Goal: Find specific page/section: Find specific page/section

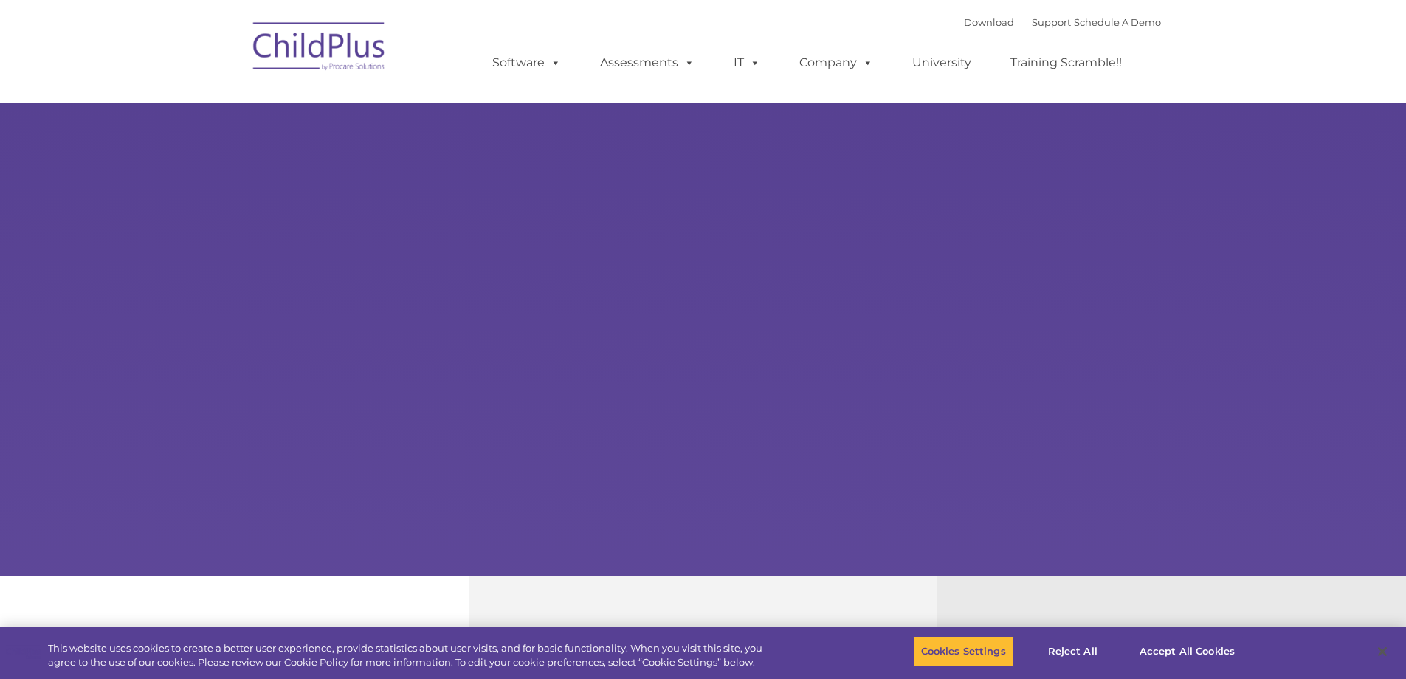
type input ""
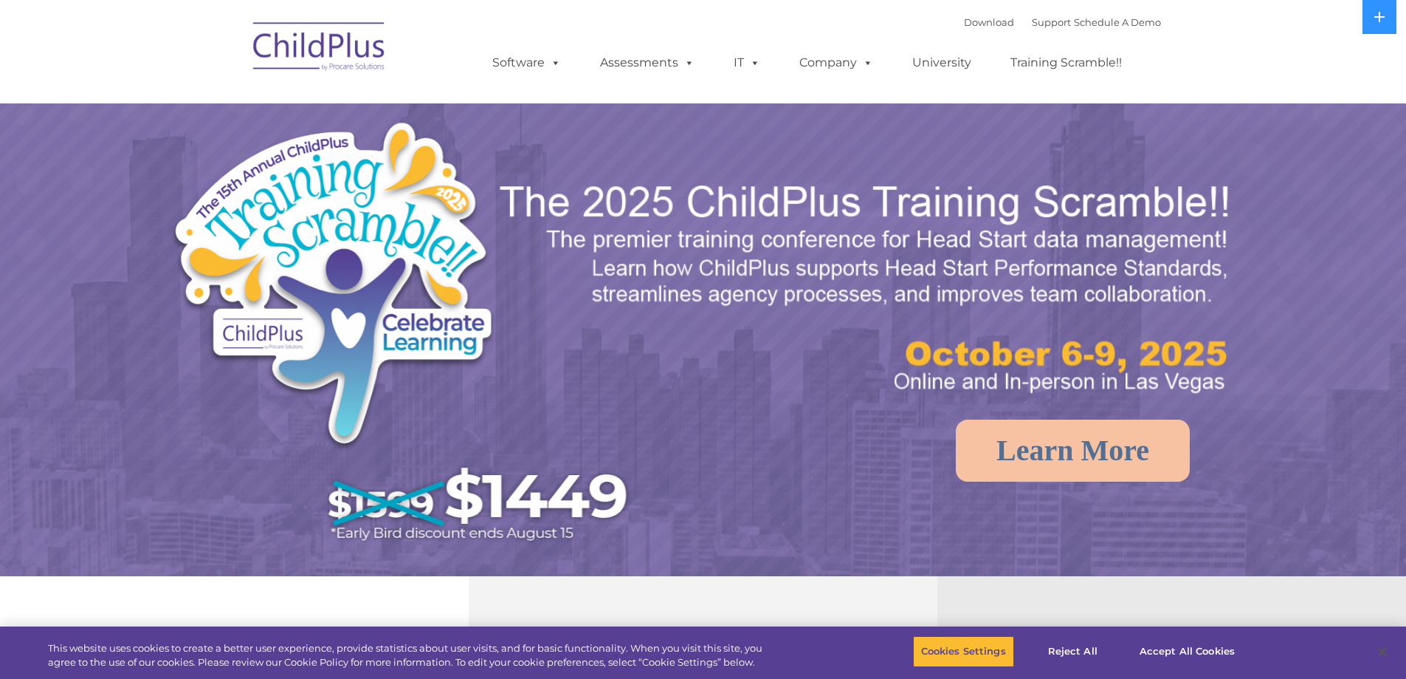
select select "MEDIUM"
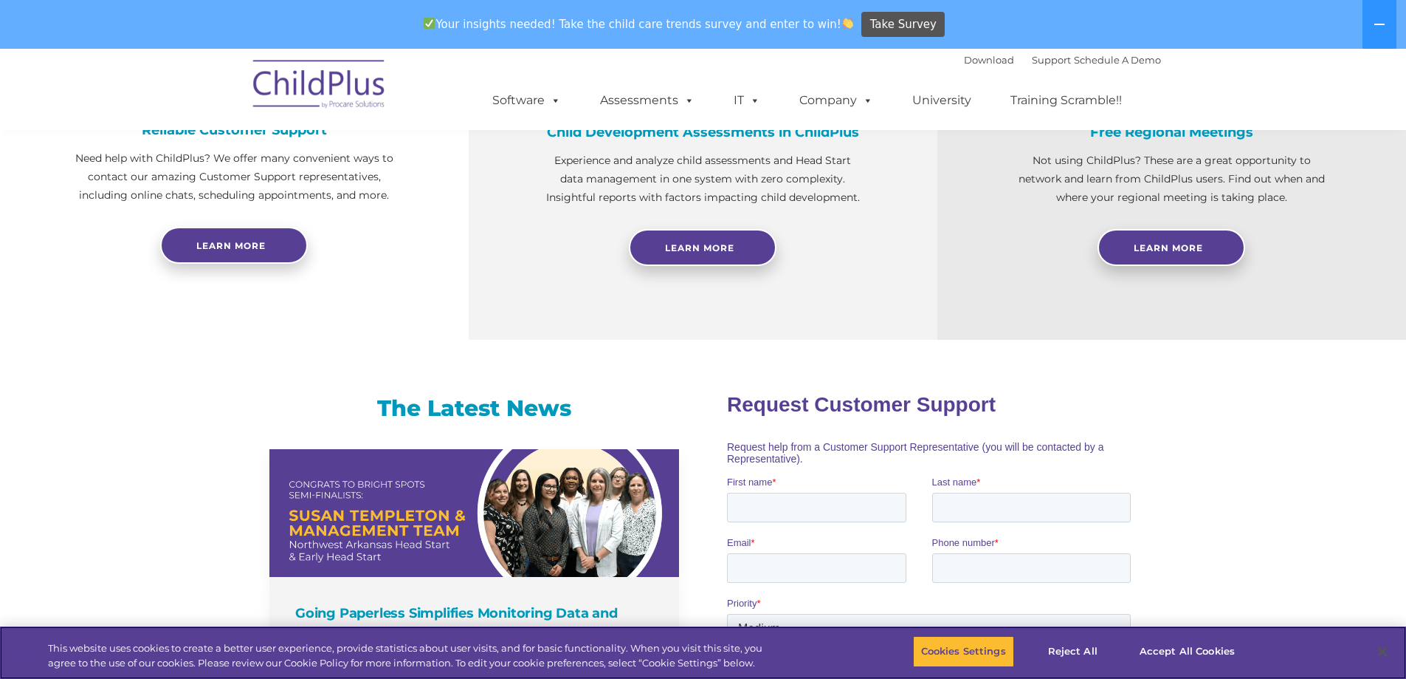
scroll to position [640, 0]
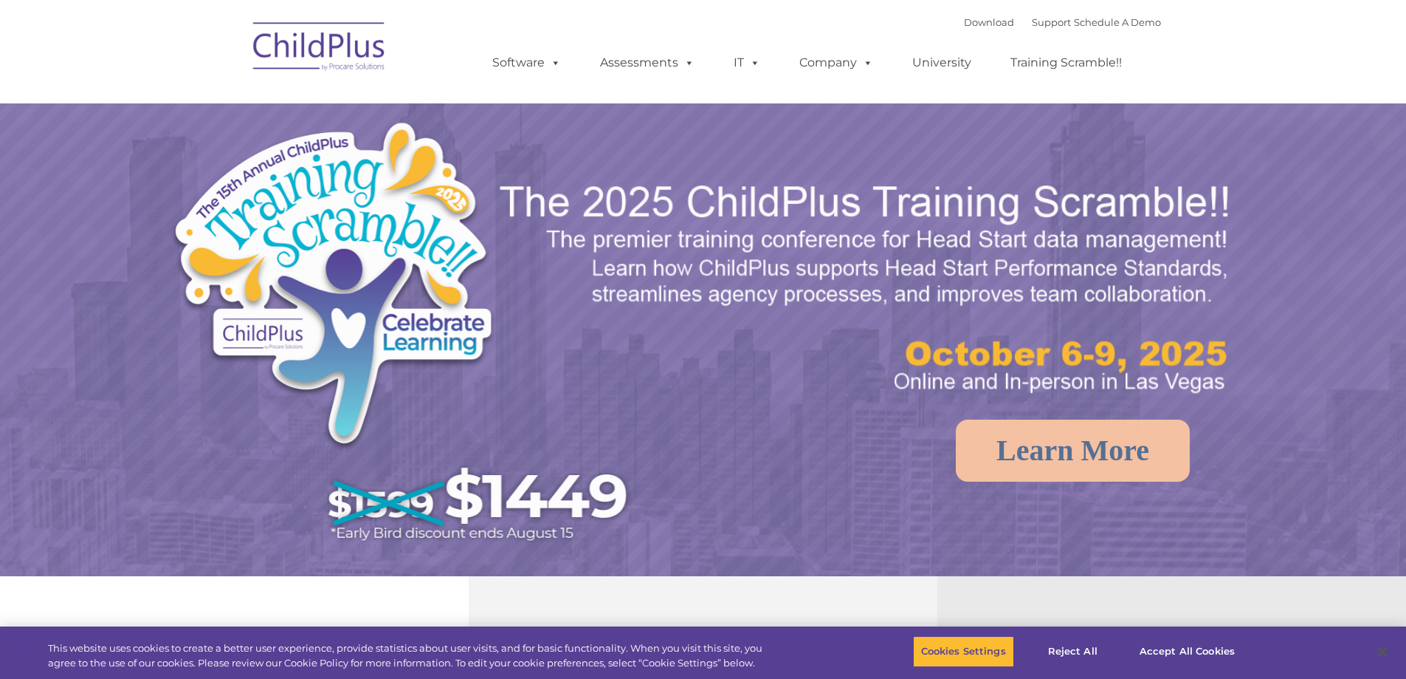
select select "MEDIUM"
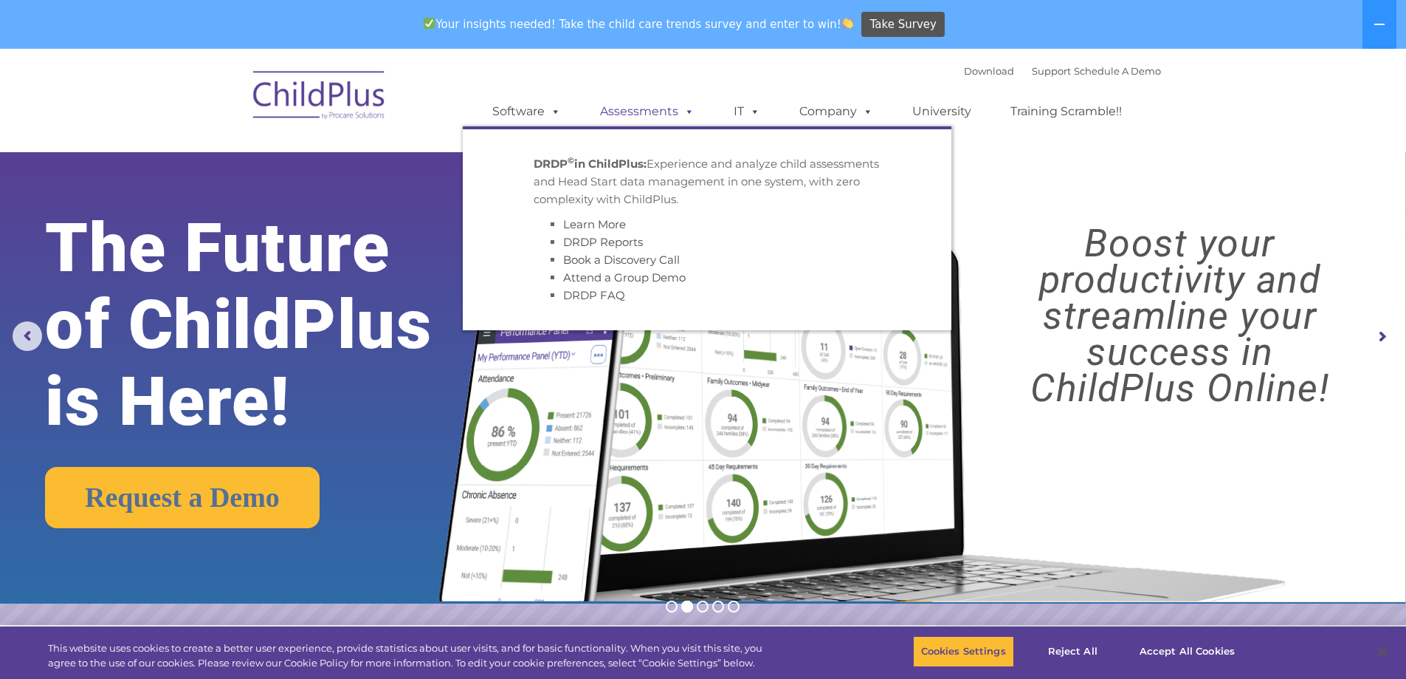
click at [631, 109] on link "Assessments" at bounding box center [647, 112] width 124 height 30
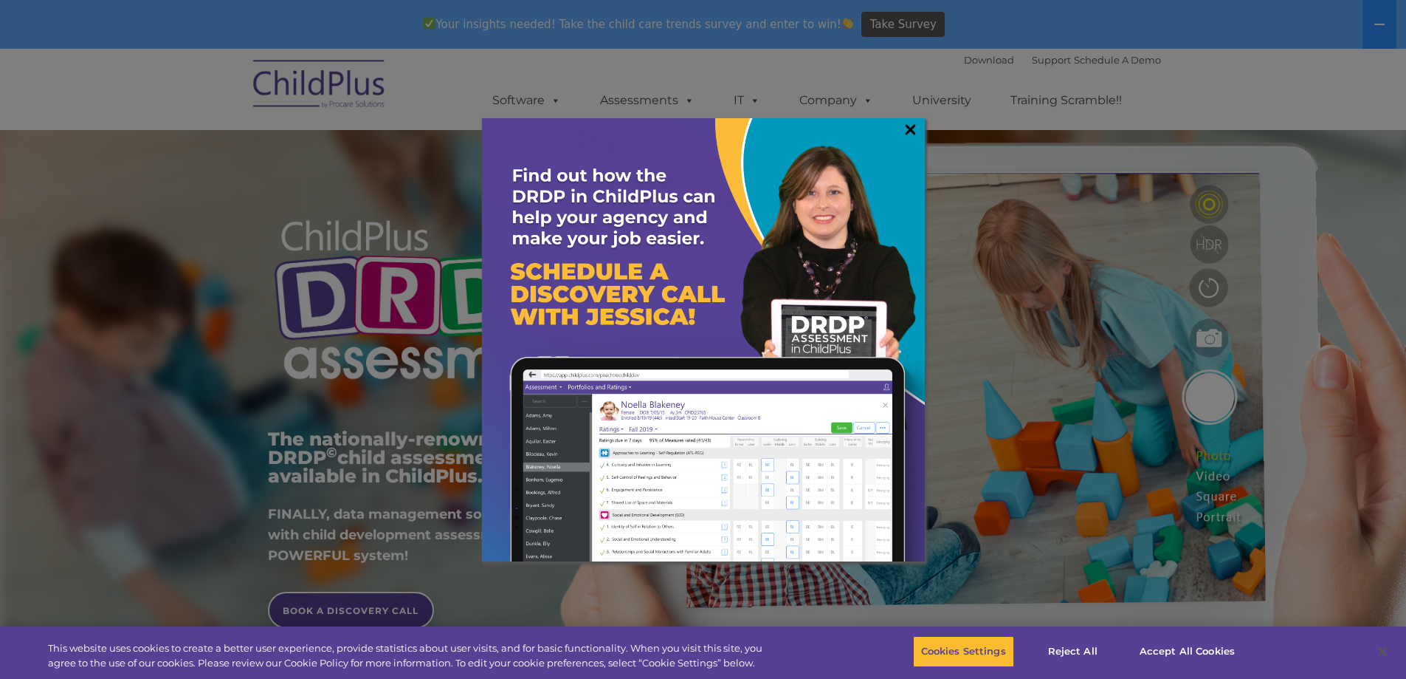
click at [911, 137] on link "×" at bounding box center [910, 129] width 17 height 15
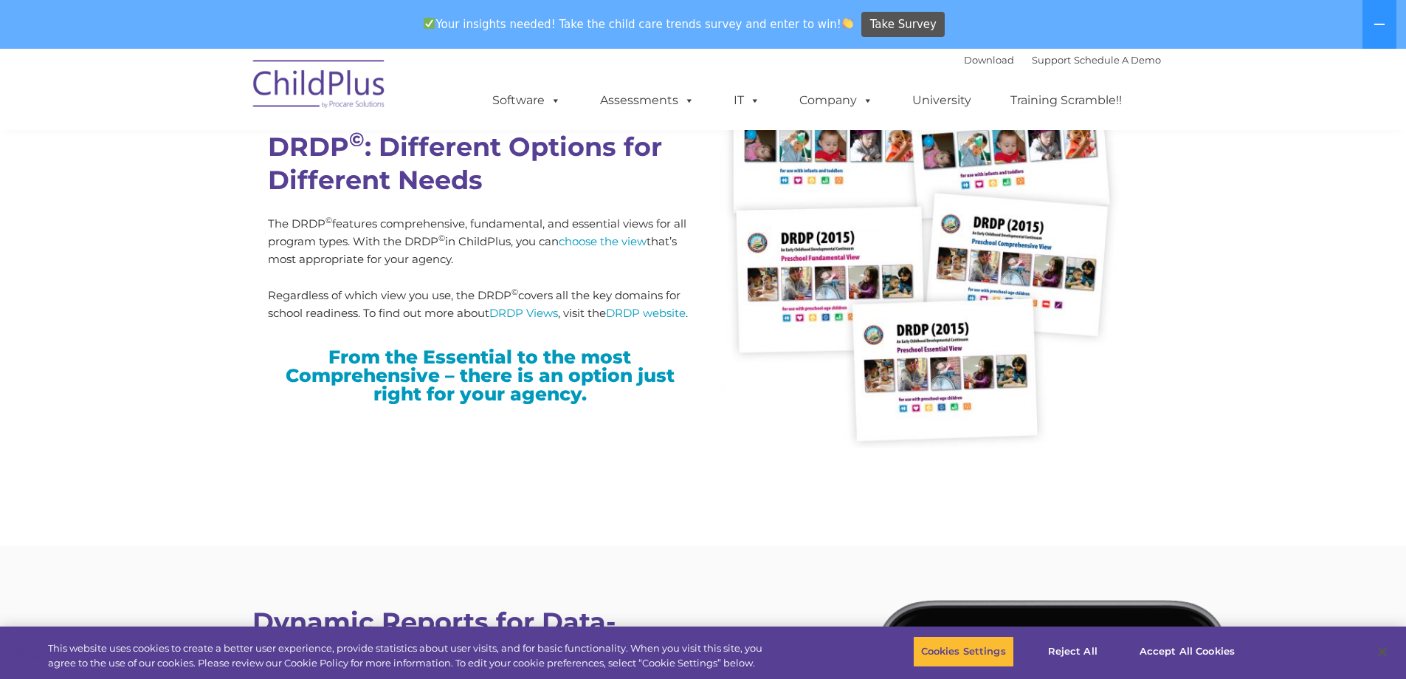
scroll to position [3800, 0]
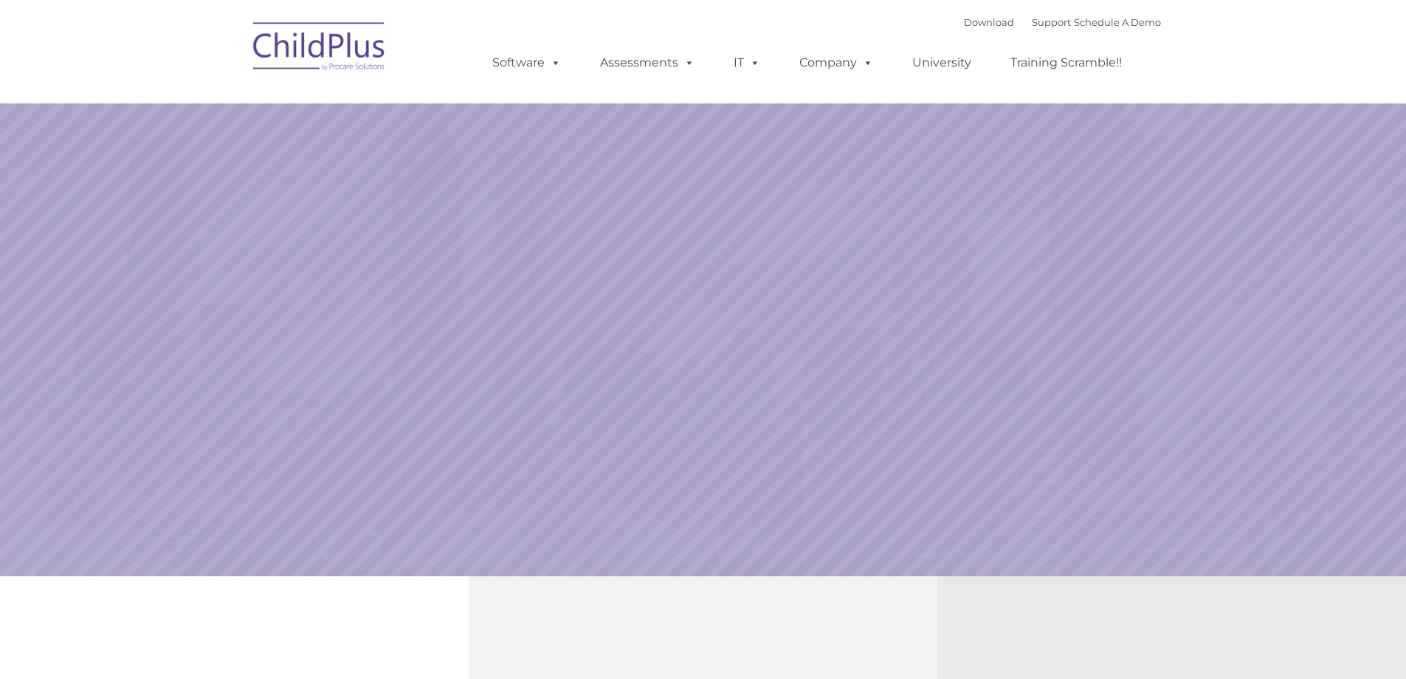
select select "MEDIUM"
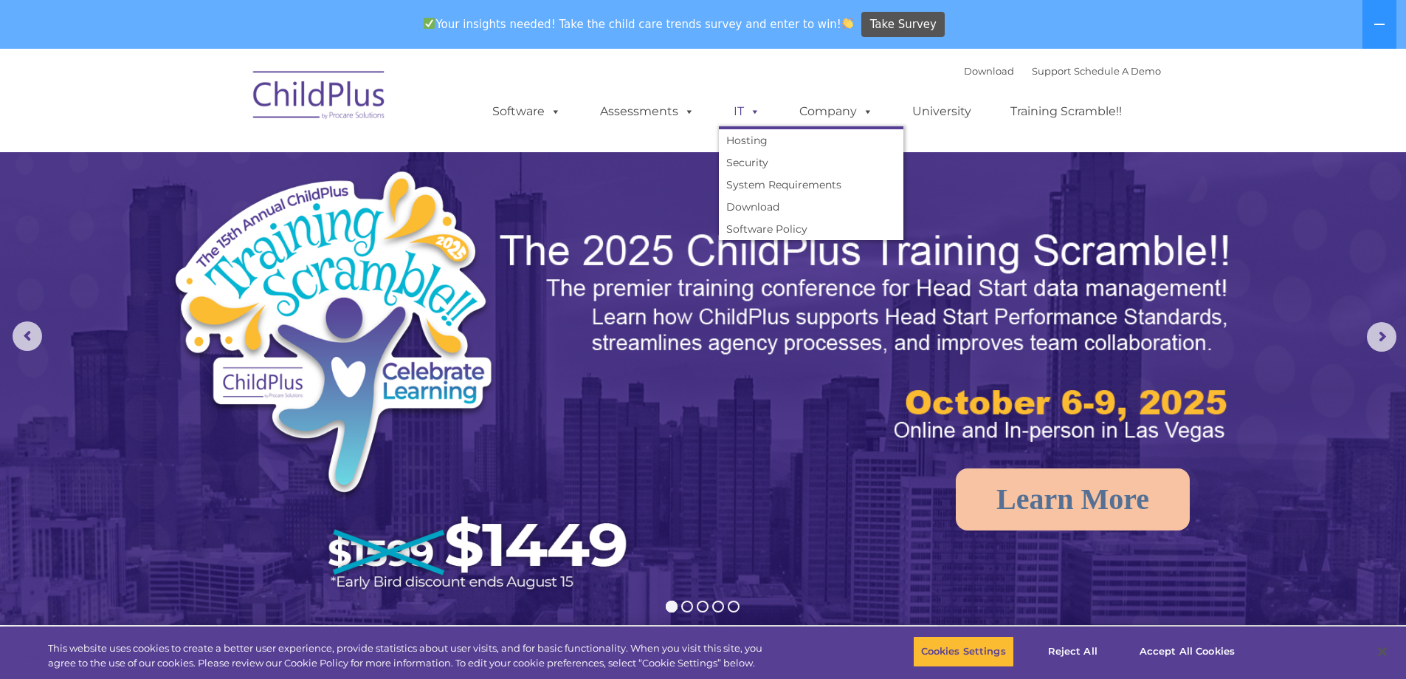
click at [745, 106] on span at bounding box center [752, 111] width 16 height 14
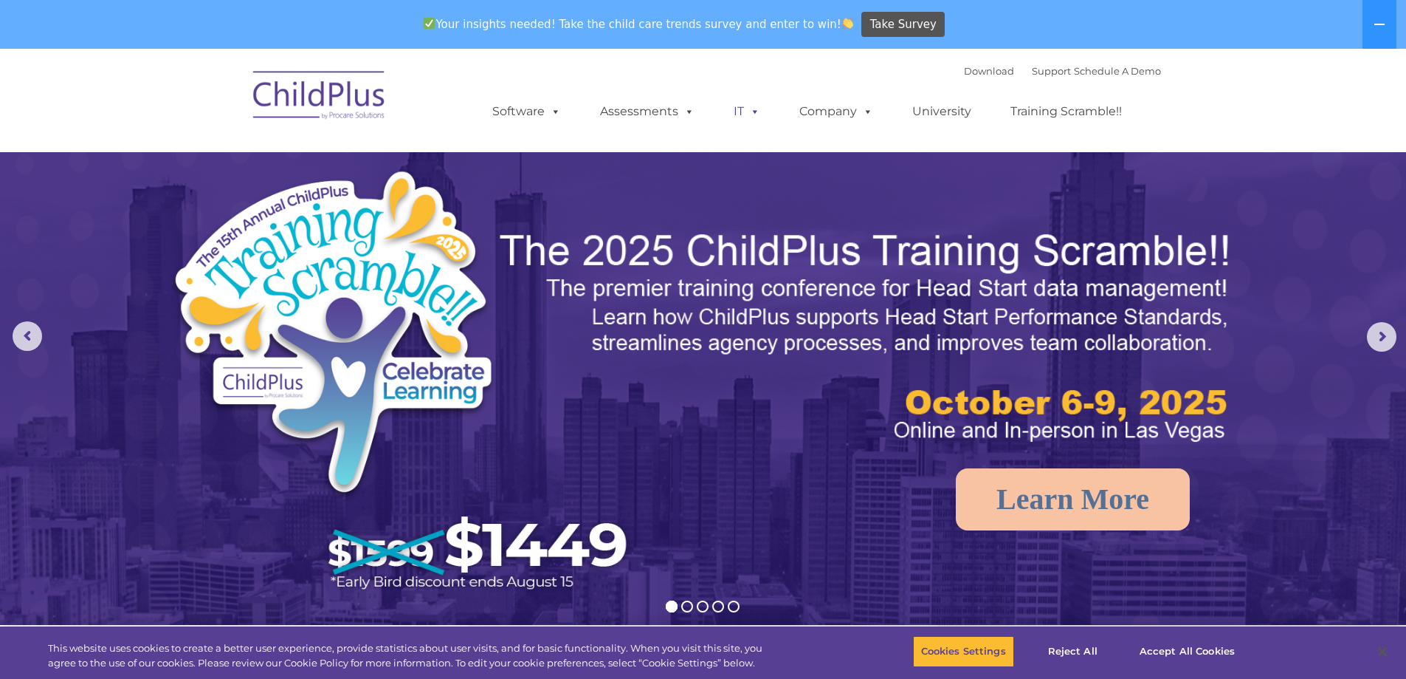
click at [745, 107] on span at bounding box center [752, 111] width 16 height 14
click at [857, 113] on span at bounding box center [865, 111] width 16 height 14
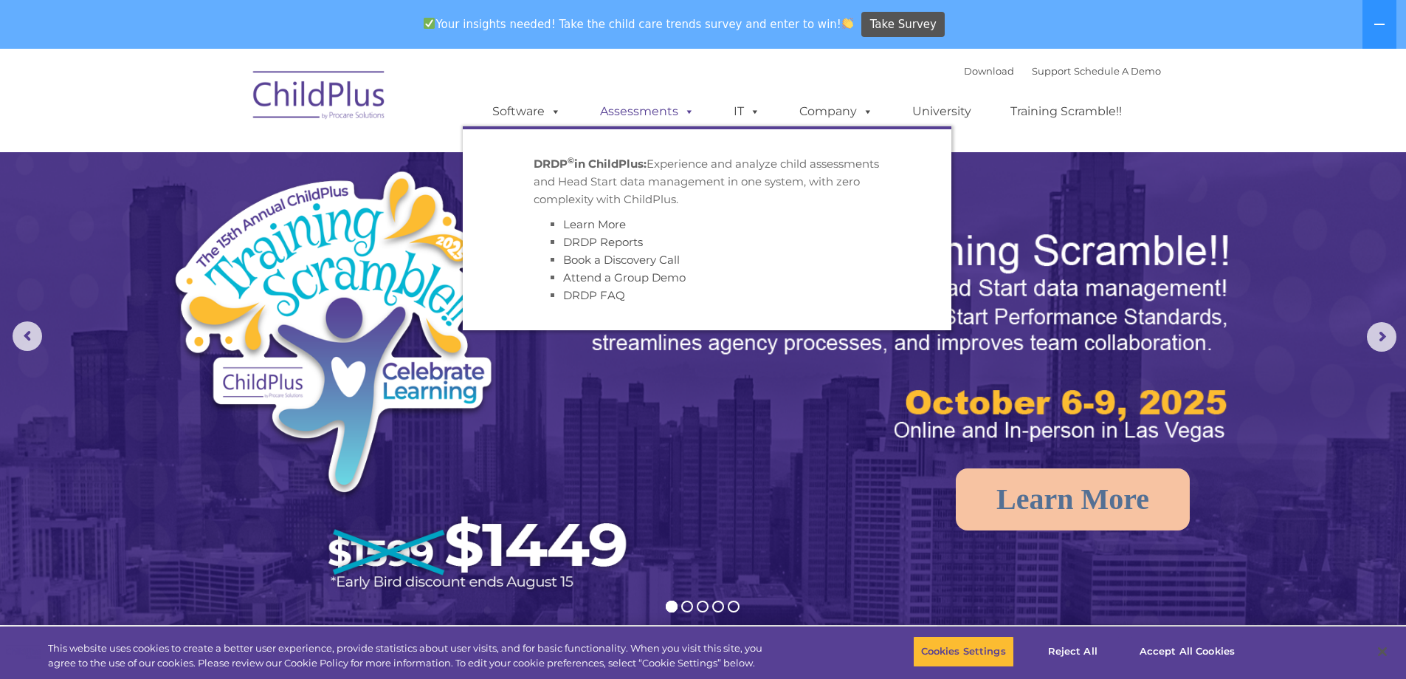
click at [667, 114] on link "Assessments" at bounding box center [647, 112] width 124 height 30
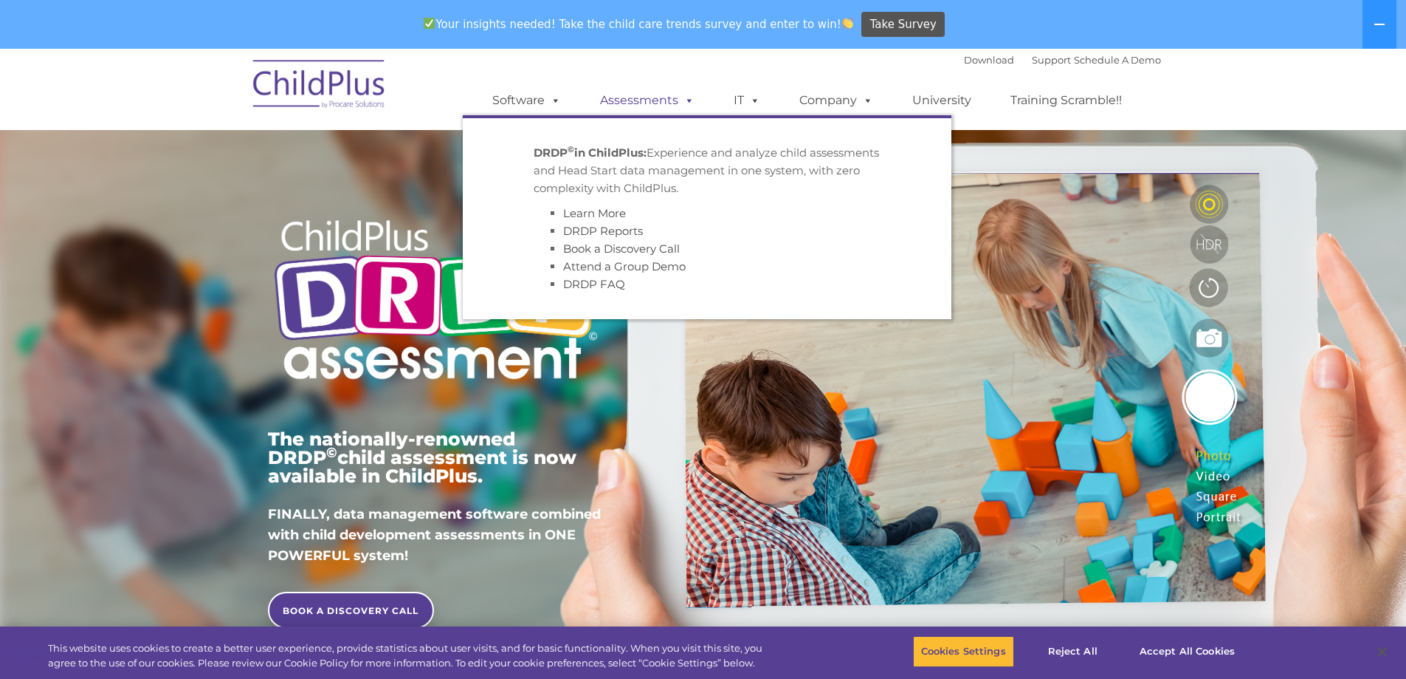
click at [633, 102] on link "Assessments" at bounding box center [647, 101] width 124 height 30
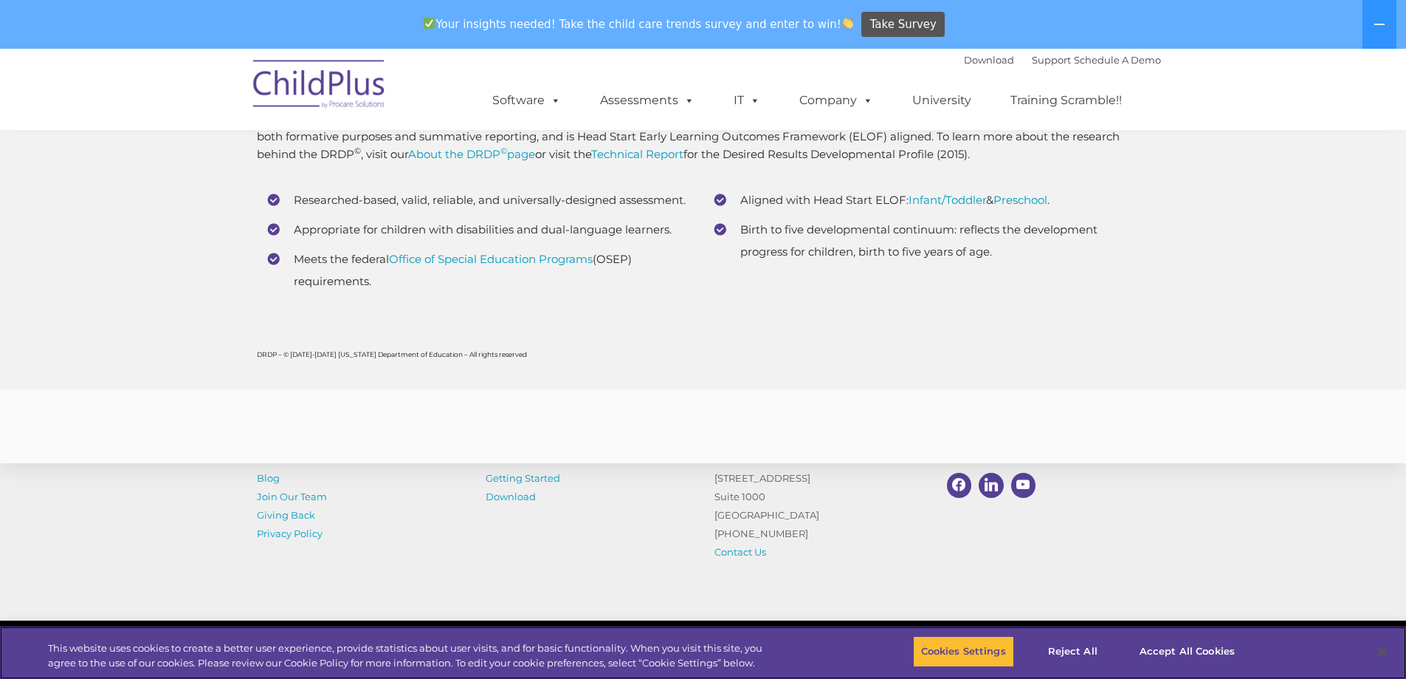
scroll to position [5845, 0]
